Goal: Task Accomplishment & Management: Use online tool/utility

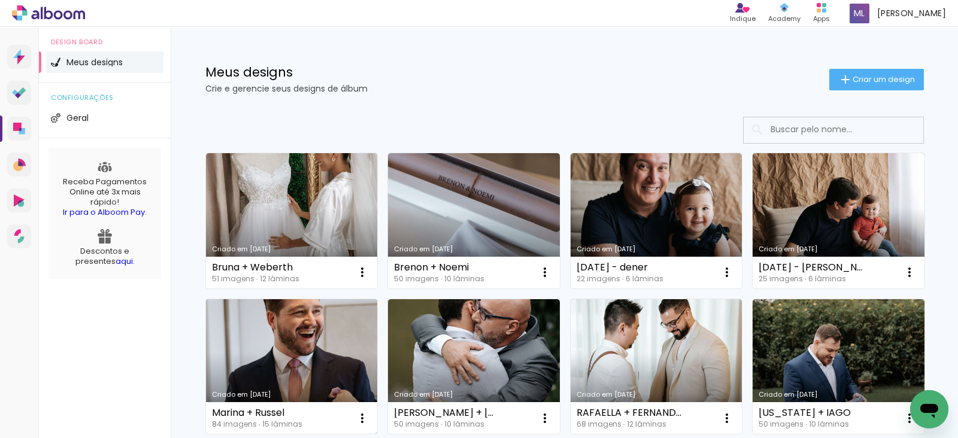
click at [378, 360] on link "Criado em [DATE]" at bounding box center [292, 366] width 172 height 135
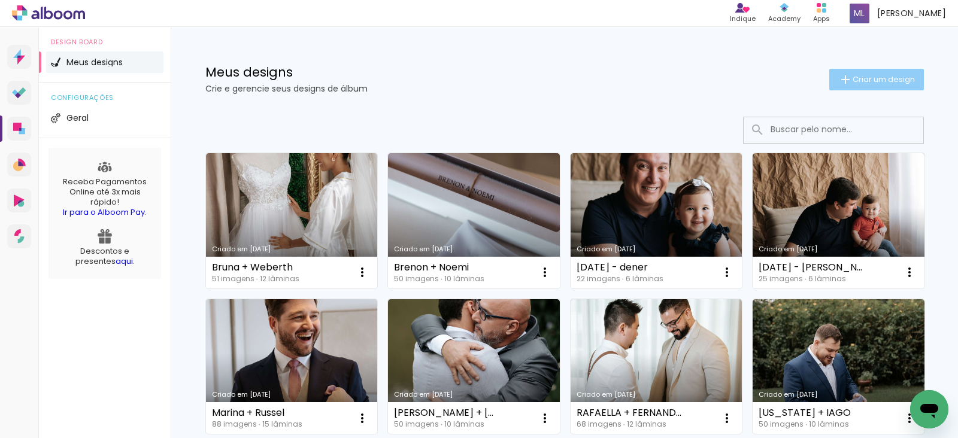
click at [865, 69] on paper-button "Criar um design" at bounding box center [876, 80] width 95 height 22
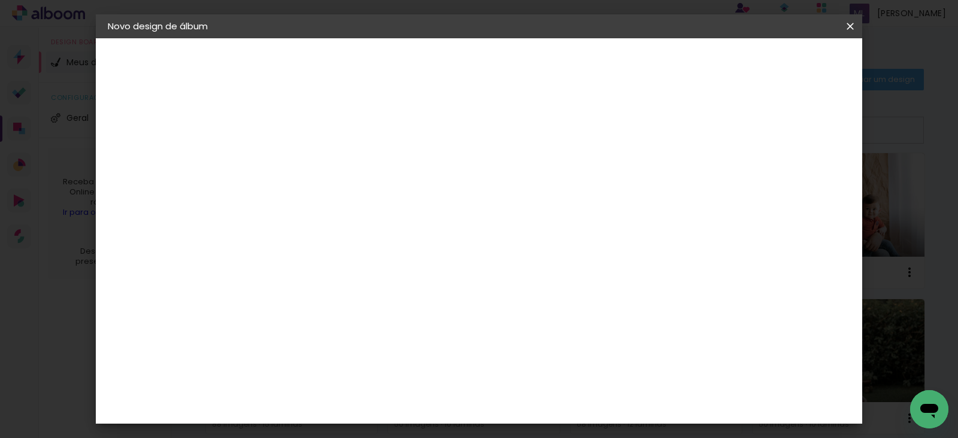
click at [304, 154] on input at bounding box center [304, 160] width 0 height 19
type input "[PERSON_NAME] + [PERSON_NAME]"
type paper-input "[PERSON_NAME] + [PERSON_NAME]"
click at [0, 0] on header "Informações Dê um título ao seu álbum. Avançar" at bounding box center [0, 0] width 0 height 0
click at [0, 0] on slot "Avançar" at bounding box center [0, 0] width 0 height 0
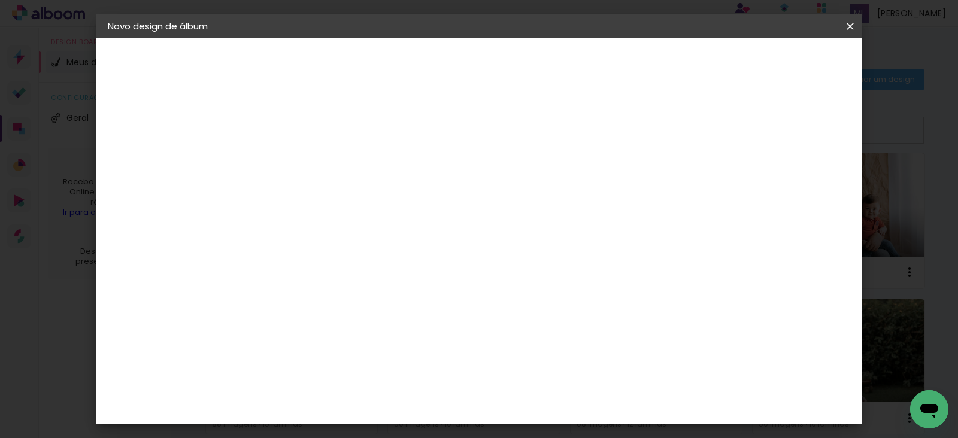
scroll to position [2630, 0]
click at [0, 0] on slot "Avançar" at bounding box center [0, 0] width 0 height 0
click at [384, 424] on span "20 × 30" at bounding box center [357, 440] width 56 height 32
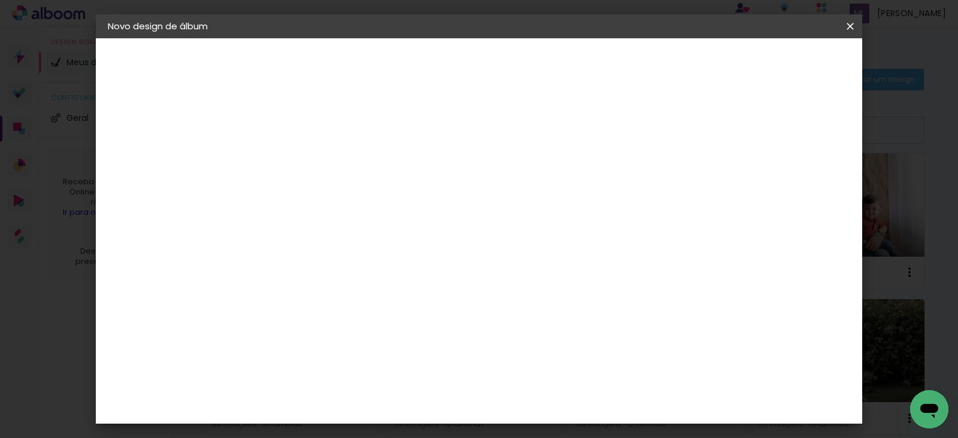
click at [0, 0] on slot "Avançar" at bounding box center [0, 0] width 0 height 0
click at [551, 128] on div "Mostrar sangria" at bounding box center [512, 129] width 80 height 15
type paper-checkbox "on"
click at [539, 62] on span "Iniciar design" at bounding box center [522, 67] width 34 height 17
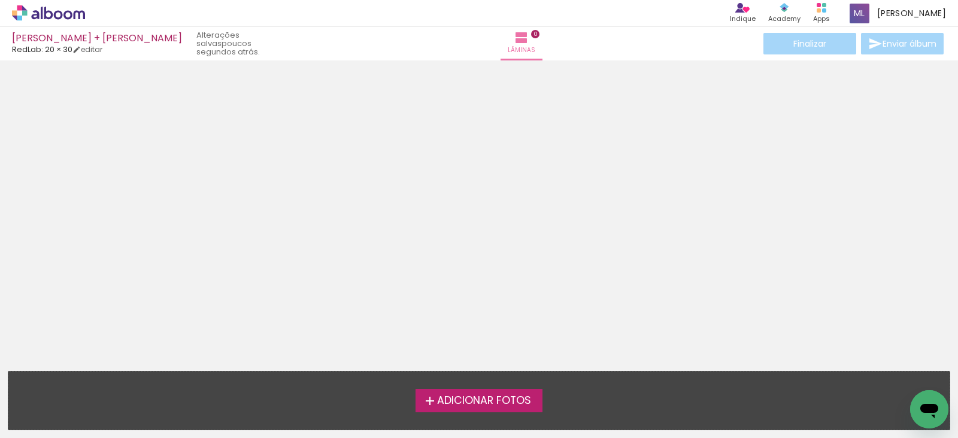
click at [437, 397] on span "Adicionar Fotos" at bounding box center [484, 401] width 94 height 11
click at [0, 0] on input "file" at bounding box center [0, 0] width 0 height 0
